Goal: Find contact information: Find contact information

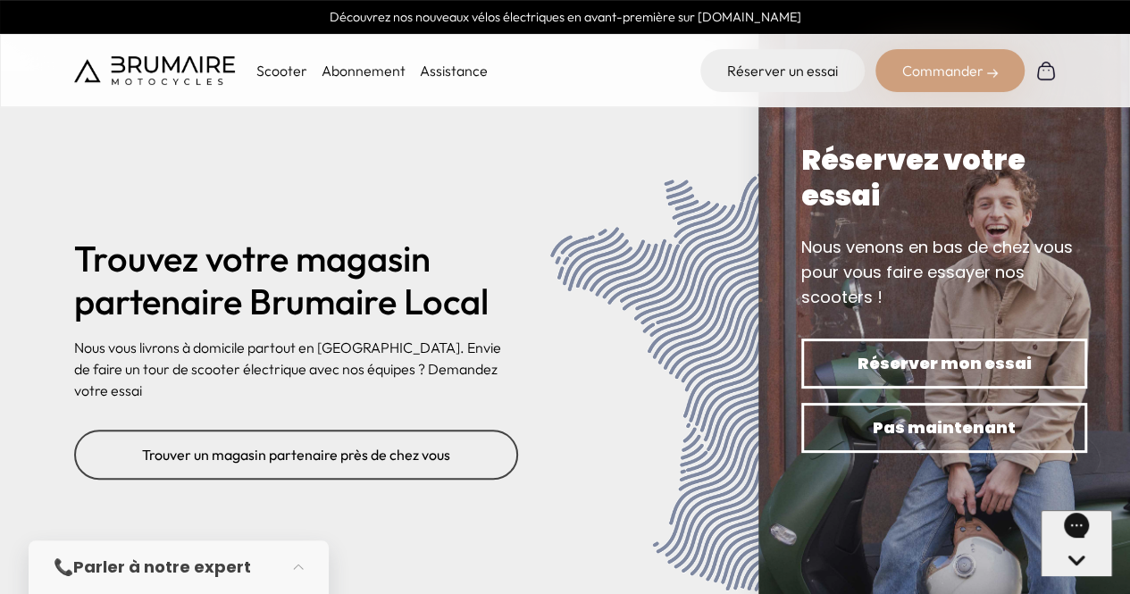
scroll to position [7389, 0]
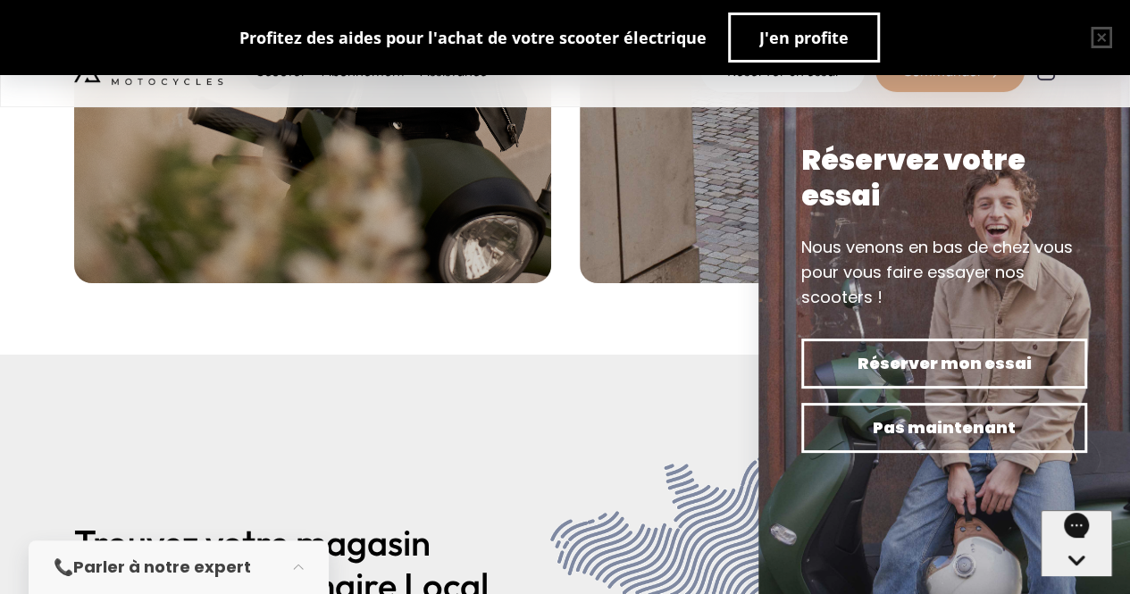
scroll to position [7389, 0]
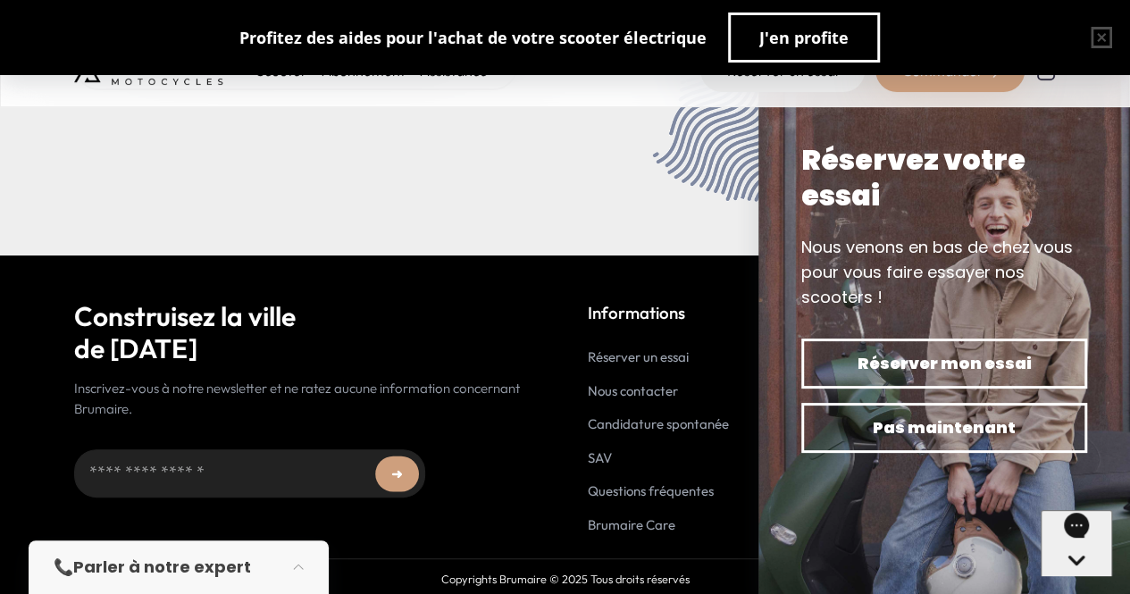
click at [612, 578] on p "Copyrights Brumaire © 2025 Tous droits réservés" at bounding box center [565, 579] width 1018 height 17
click at [622, 396] on li "Nous contacter" at bounding box center [658, 392] width 141 height 21
click at [612, 392] on link "Nous contacter" at bounding box center [633, 390] width 90 height 17
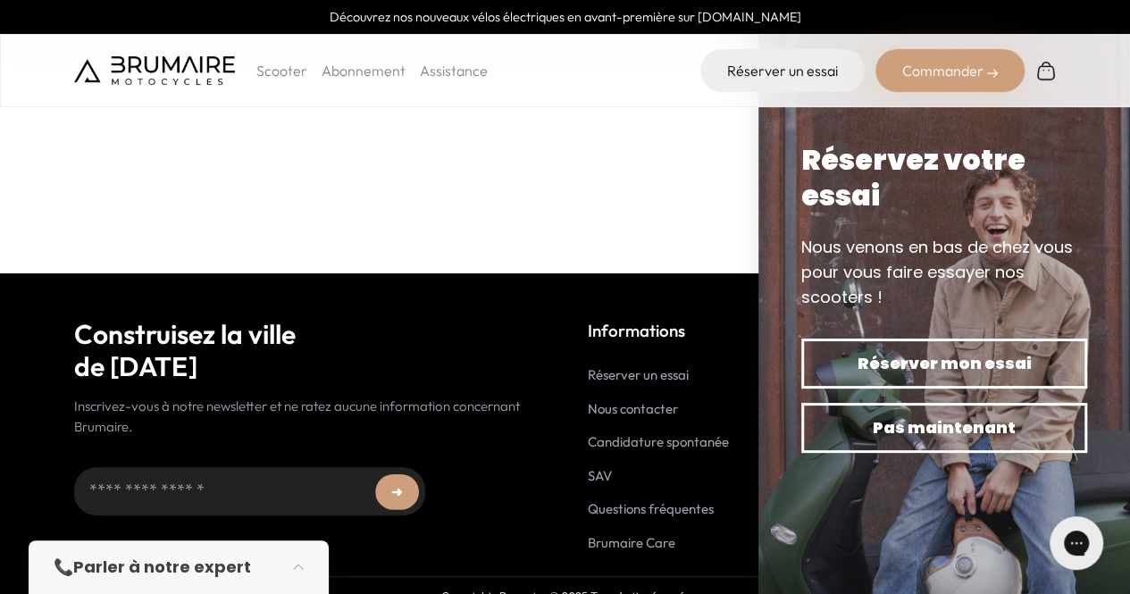
scroll to position [482, 0]
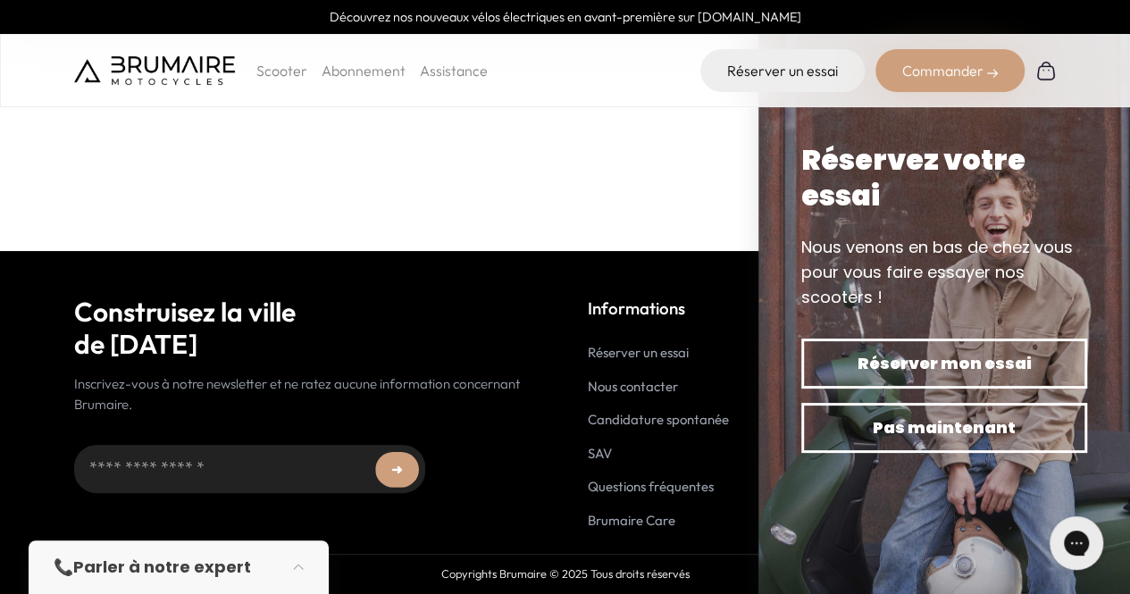
click at [451, 75] on link "Assistance" at bounding box center [454, 71] width 68 height 18
